Goal: Check status: Check status

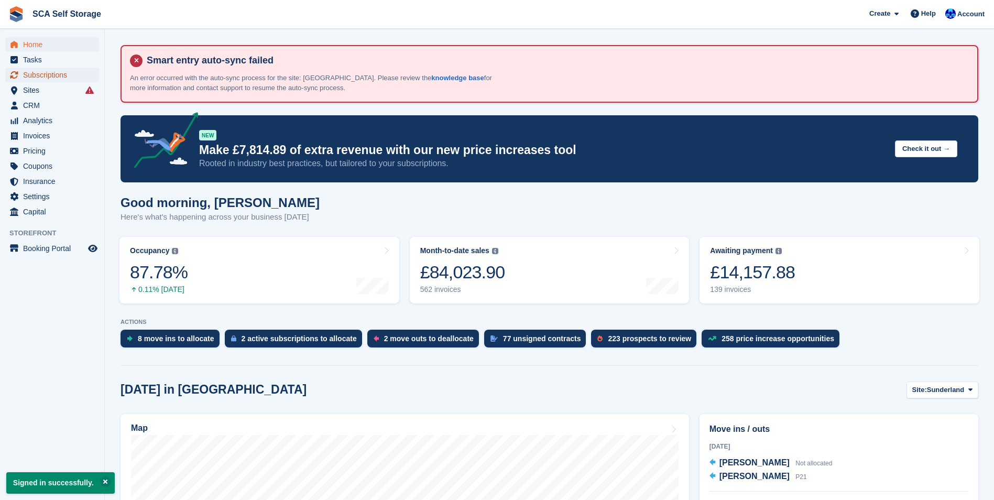
click at [37, 68] on span "Subscriptions" at bounding box center [54, 75] width 63 height 15
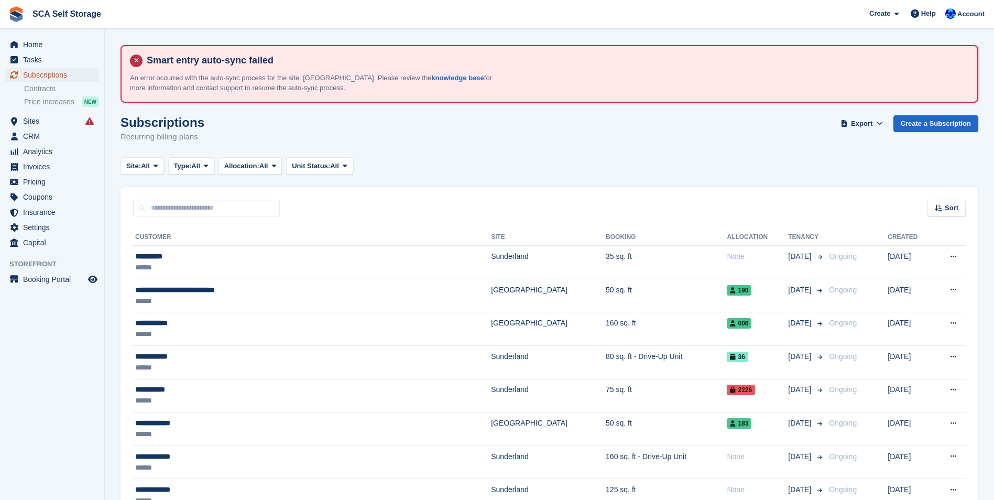
click at [37, 68] on span "Subscriptions" at bounding box center [54, 75] width 63 height 15
click at [36, 44] on span "Home" at bounding box center [54, 44] width 63 height 15
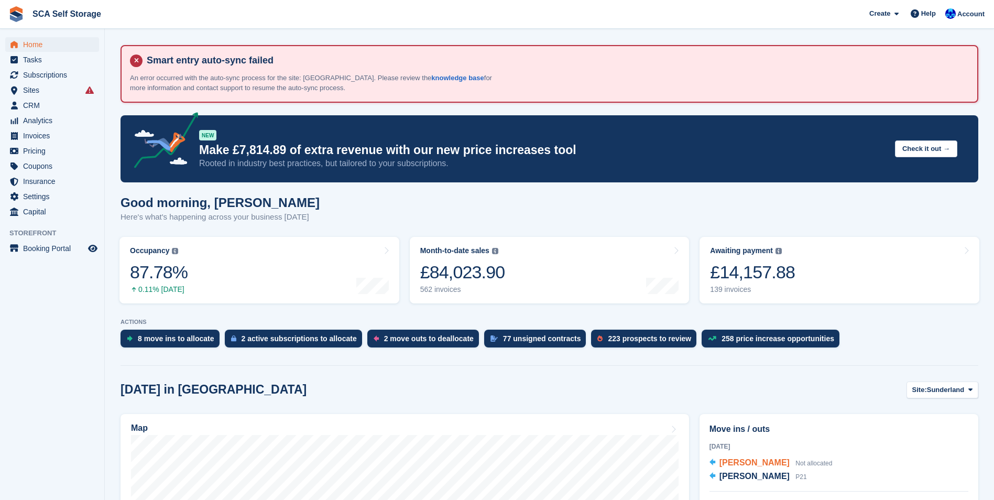
click at [749, 461] on span "[PERSON_NAME]" at bounding box center [755, 462] width 70 height 9
